Goal: Transaction & Acquisition: Purchase product/service

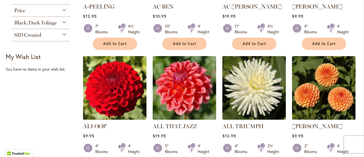
scroll to position [210, 0]
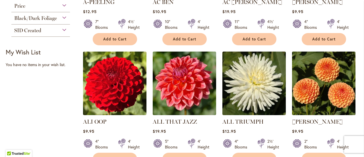
drag, startPoint x: 359, startPoint y: 59, endPoint x: 353, endPoint y: 72, distance: 14.1
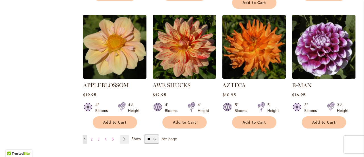
scroll to position [491, 0]
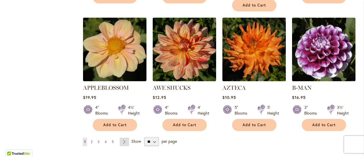
click at [124, 137] on link "Page Next" at bounding box center [124, 141] width 9 height 9
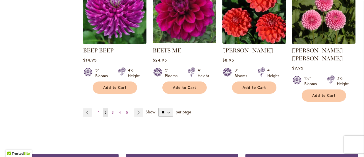
scroll to position [521, 0]
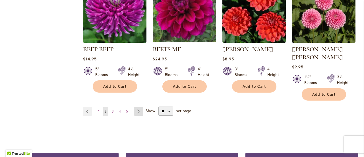
click at [139, 107] on link "Page Next" at bounding box center [138, 111] width 9 height 9
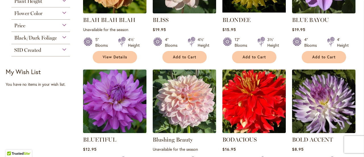
scroll to position [315, 0]
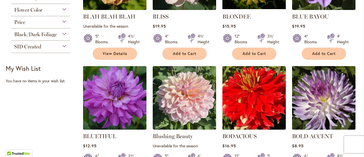
drag, startPoint x: 357, startPoint y: 76, endPoint x: 354, endPoint y: 88, distance: 12.2
click at [354, 88] on ol "Binky Rating: 53% 3 Reviews Unavailable for the season 2" Blooms 2' Height" at bounding box center [221, 63] width 276 height 472
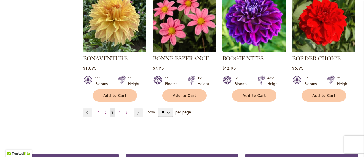
scroll to position [515, 0]
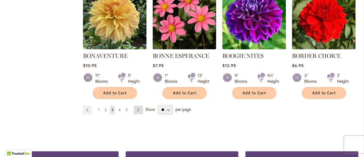
click at [138, 107] on link "Page Next" at bounding box center [138, 110] width 9 height 9
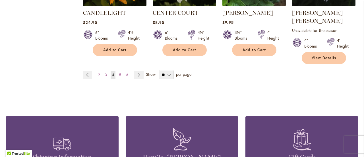
scroll to position [567, 0]
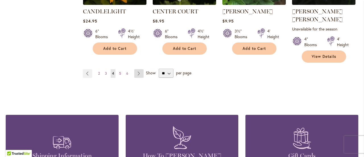
click at [138, 69] on link "Page Next" at bounding box center [138, 73] width 9 height 9
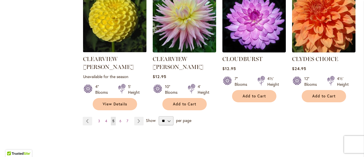
scroll to position [530, 0]
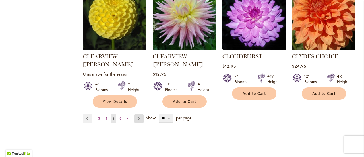
click at [137, 114] on link "Page Next" at bounding box center [138, 118] width 9 height 9
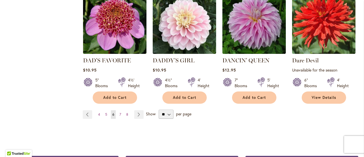
scroll to position [569, 0]
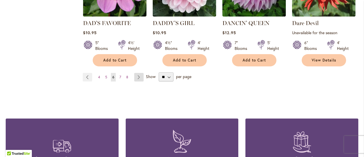
click at [138, 73] on link "Page Next" at bounding box center [138, 77] width 9 height 9
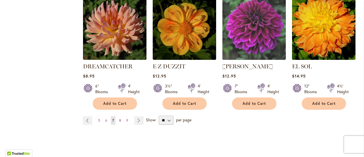
scroll to position [527, 0]
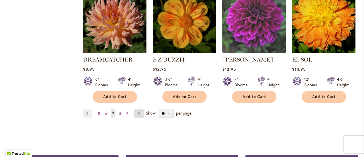
click at [137, 109] on link "Page Next" at bounding box center [138, 113] width 9 height 9
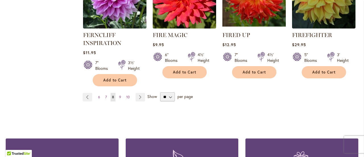
scroll to position [550, 0]
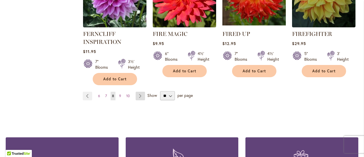
click at [140, 94] on link "Page Next" at bounding box center [140, 96] width 9 height 9
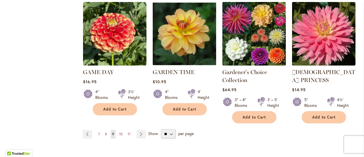
scroll to position [525, 0]
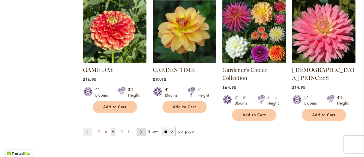
click at [140, 127] on link "Page Next" at bounding box center [141, 131] width 9 height 9
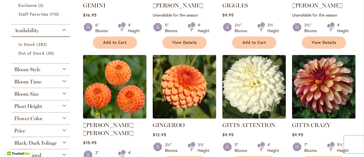
scroll to position [211, 0]
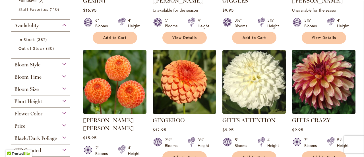
click at [352, 60] on img at bounding box center [324, 82] width 67 height 67
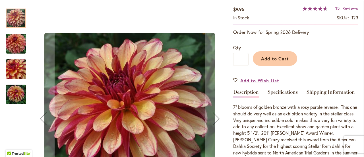
scroll to position [114, 0]
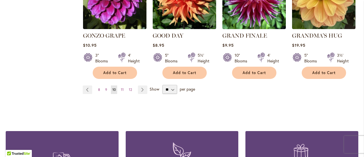
scroll to position [547, 0]
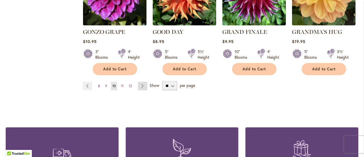
click at [142, 82] on link "Page Next" at bounding box center [142, 86] width 9 height 9
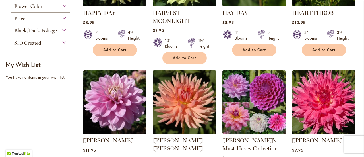
scroll to position [329, 0]
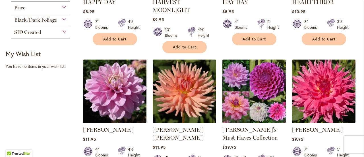
drag, startPoint x: 359, startPoint y: 78, endPoint x: 357, endPoint y: 90, distance: 12.2
click at [357, 90] on main "Home Shop All Dahlias New Best Sellers Staff Favorites Collections Best Cut Flo…" at bounding box center [182, 96] width 363 height 712
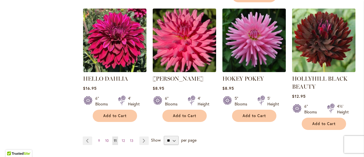
scroll to position [533, 0]
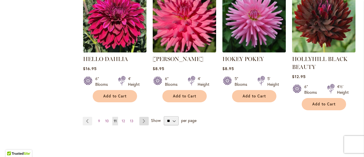
click at [141, 120] on link "Page Next" at bounding box center [143, 121] width 9 height 9
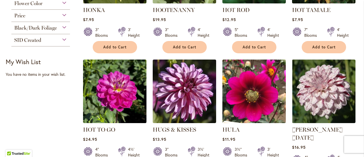
scroll to position [324, 0]
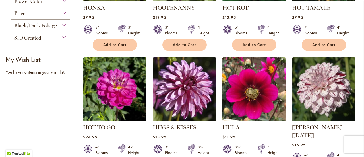
drag, startPoint x: 358, startPoint y: 76, endPoint x: 358, endPoint y: 82, distance: 5.7
click at [358, 82] on main "Home Shop All Dahlias New Best Sellers Staff Favorites Collections Best Cut Flo…" at bounding box center [182, 91] width 363 height 691
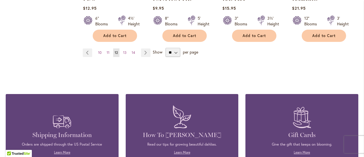
scroll to position [599, 0]
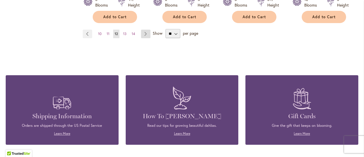
click at [145, 30] on link "Page Next" at bounding box center [145, 34] width 9 height 9
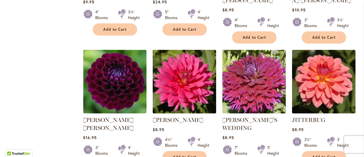
scroll to position [461, 0]
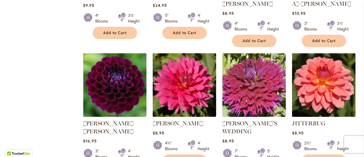
drag, startPoint x: 356, startPoint y: 100, endPoint x: 354, endPoint y: 108, distance: 7.6
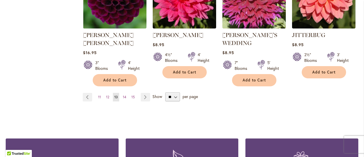
scroll to position [557, 0]
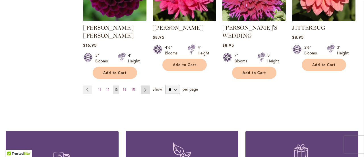
click at [143, 85] on link "Page Next" at bounding box center [145, 89] width 9 height 9
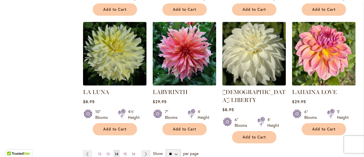
scroll to position [475, 0]
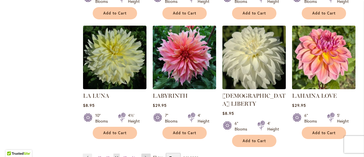
click at [147, 153] on link "Page Next" at bounding box center [145, 157] width 9 height 9
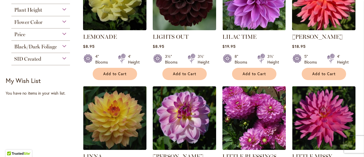
scroll to position [304, 0]
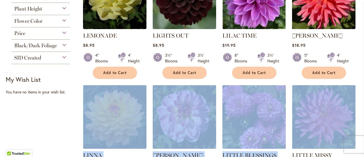
drag, startPoint x: 358, startPoint y: 73, endPoint x: 357, endPoint y: 79, distance: 5.7
click at [357, 79] on main "Home Shop All Dahlias New Best Sellers Staff Favorites Collections Best Cut Flo…" at bounding box center [182, 115] width 363 height 699
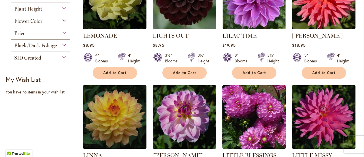
click at [349, 42] on div "$18.95" at bounding box center [323, 44] width 63 height 5
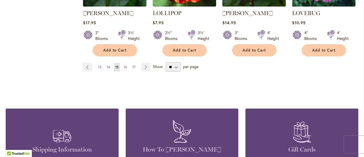
scroll to position [591, 0]
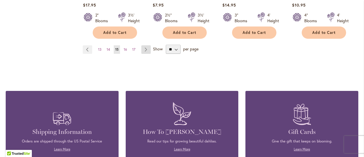
click at [146, 45] on link "Page Next" at bounding box center [145, 49] width 9 height 9
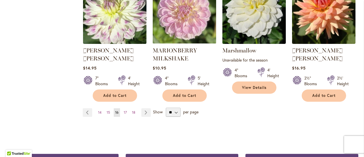
scroll to position [537, 0]
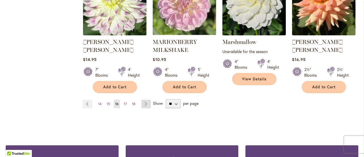
click at [143, 100] on link "Page Next" at bounding box center [145, 104] width 9 height 9
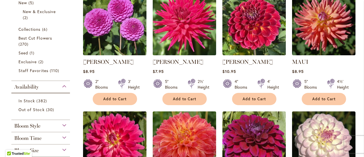
scroll to position [153, 0]
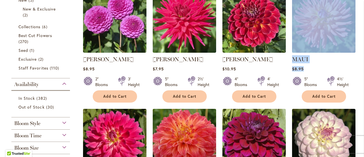
drag, startPoint x: 359, startPoint y: 51, endPoint x: 353, endPoint y: 64, distance: 14.3
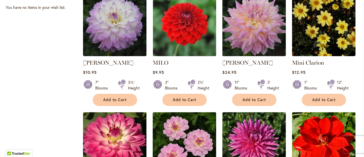
scroll to position [406, 0]
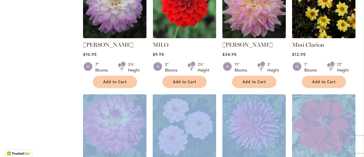
drag, startPoint x: 360, startPoint y: 88, endPoint x: 359, endPoint y: 98, distance: 9.7
click at [359, 98] on main "Home Shop All Dahlias New Best Sellers Staff Favorites Collections Best Cut Flo…" at bounding box center [182, 8] width 363 height 691
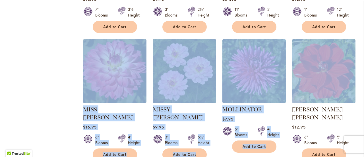
scroll to position [466, 0]
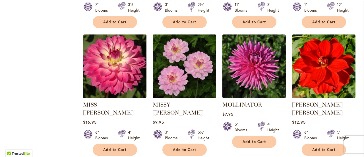
click at [345, 119] on div "$12.95" at bounding box center [323, 121] width 63 height 5
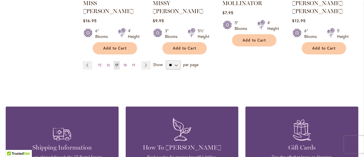
scroll to position [570, 0]
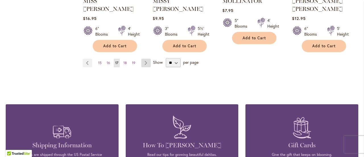
click at [145, 59] on link "Page Next" at bounding box center [145, 63] width 9 height 9
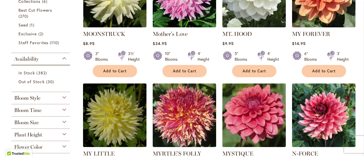
scroll to position [180, 0]
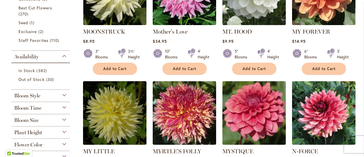
click at [355, 56] on li "MY FOREVER Rating: 97% 10 Reviews $14.95 6" Blooms 3' Height Add to Cart" at bounding box center [324, 18] width 64 height 114
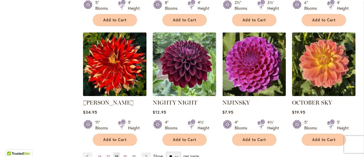
scroll to position [481, 0]
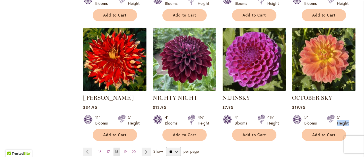
drag, startPoint x: 359, startPoint y: 106, endPoint x: 358, endPoint y: 113, distance: 7.2
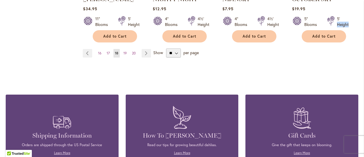
scroll to position [580, 0]
